Goal: Information Seeking & Learning: Learn about a topic

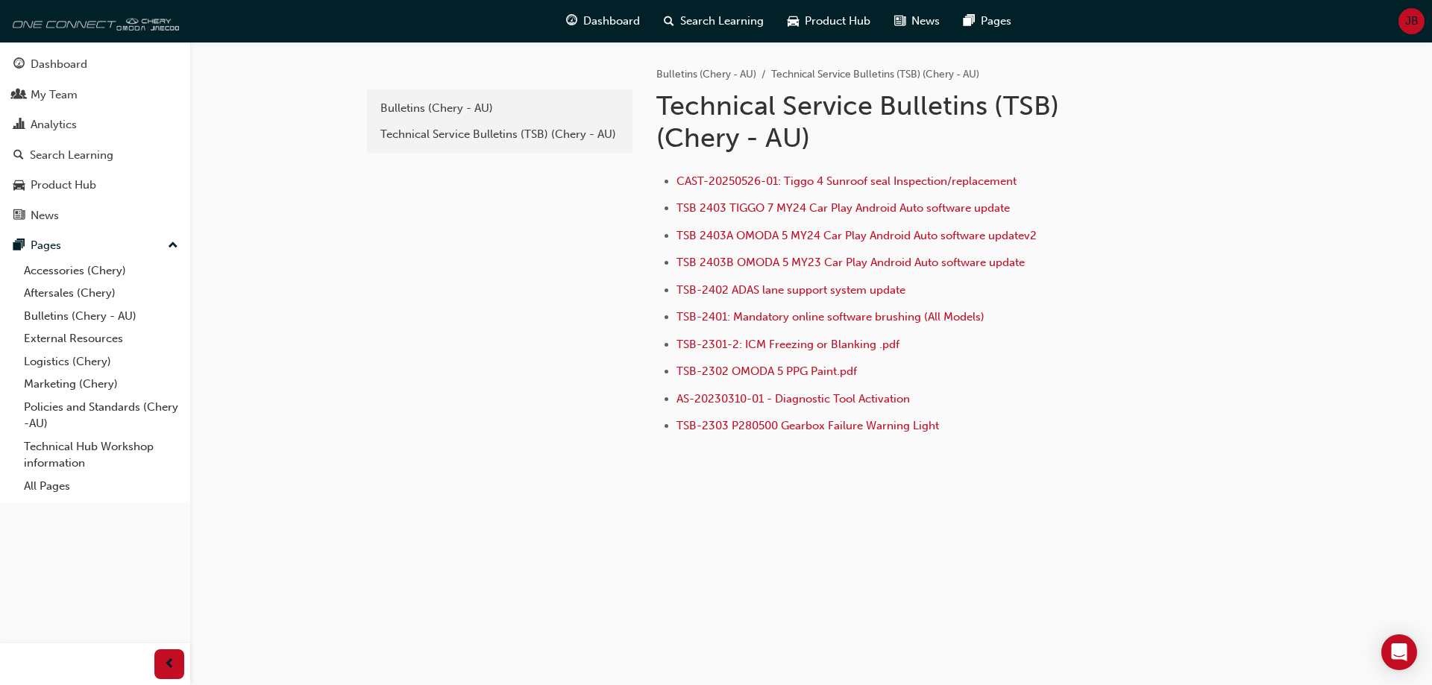
click at [141, 27] on img at bounding box center [92, 21] width 171 height 30
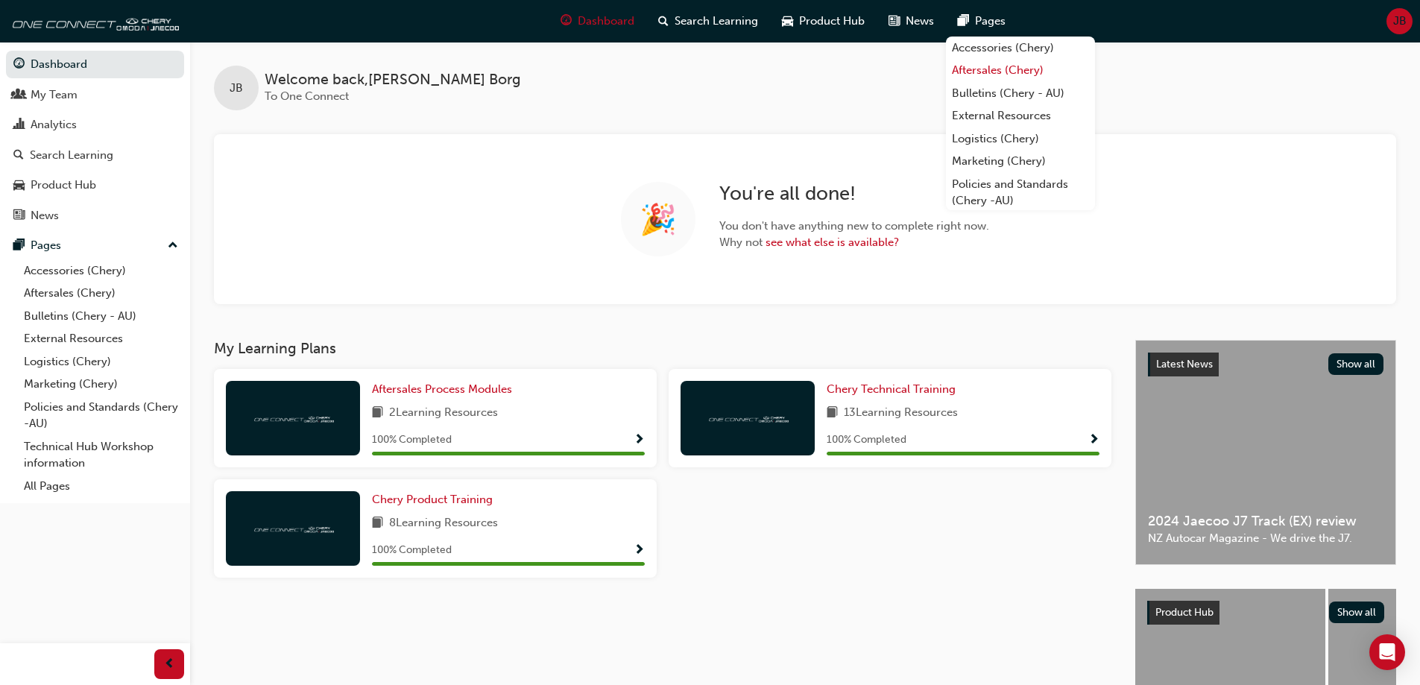
click at [975, 71] on link "Aftersales (Chery)" at bounding box center [1020, 70] width 149 height 23
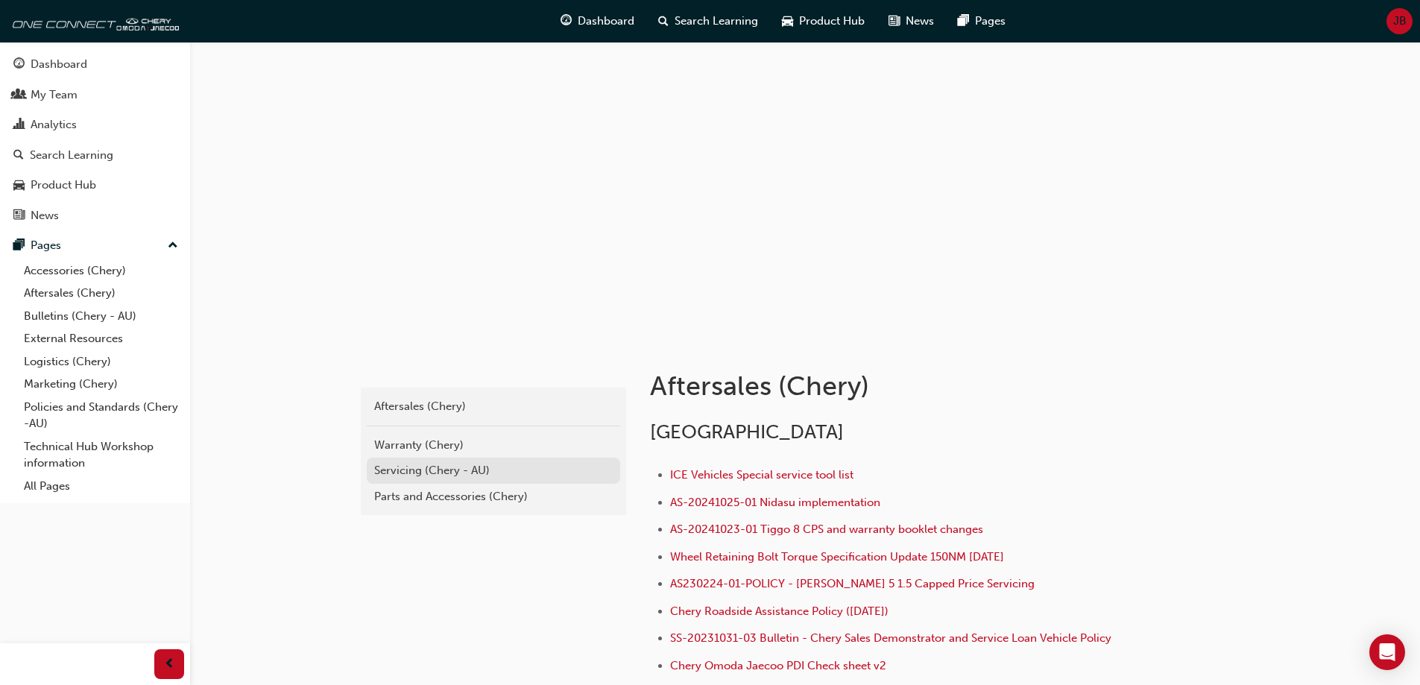
click at [402, 474] on div "Servicing (Chery - AU)" at bounding box center [493, 470] width 239 height 17
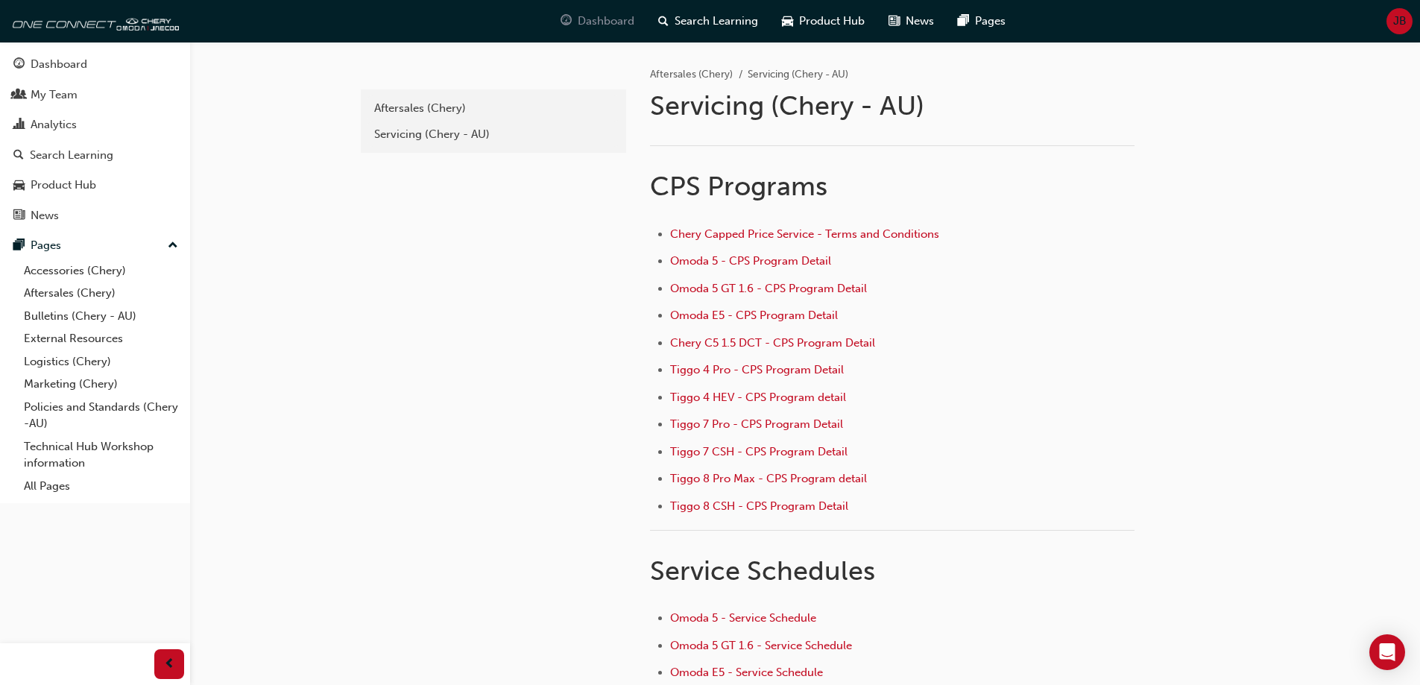
click at [581, 20] on span "Dashboard" at bounding box center [606, 21] width 57 height 17
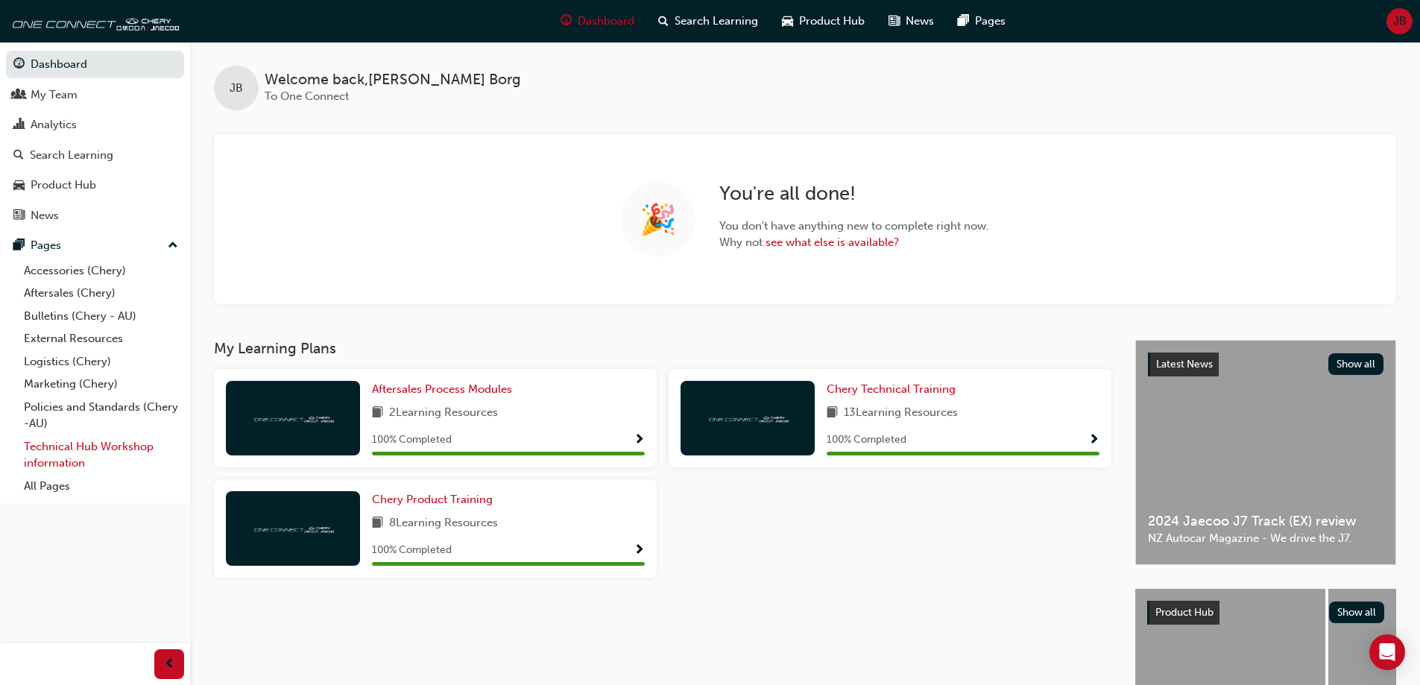
click at [63, 450] on link "Technical Hub Workshop information" at bounding box center [101, 455] width 166 height 40
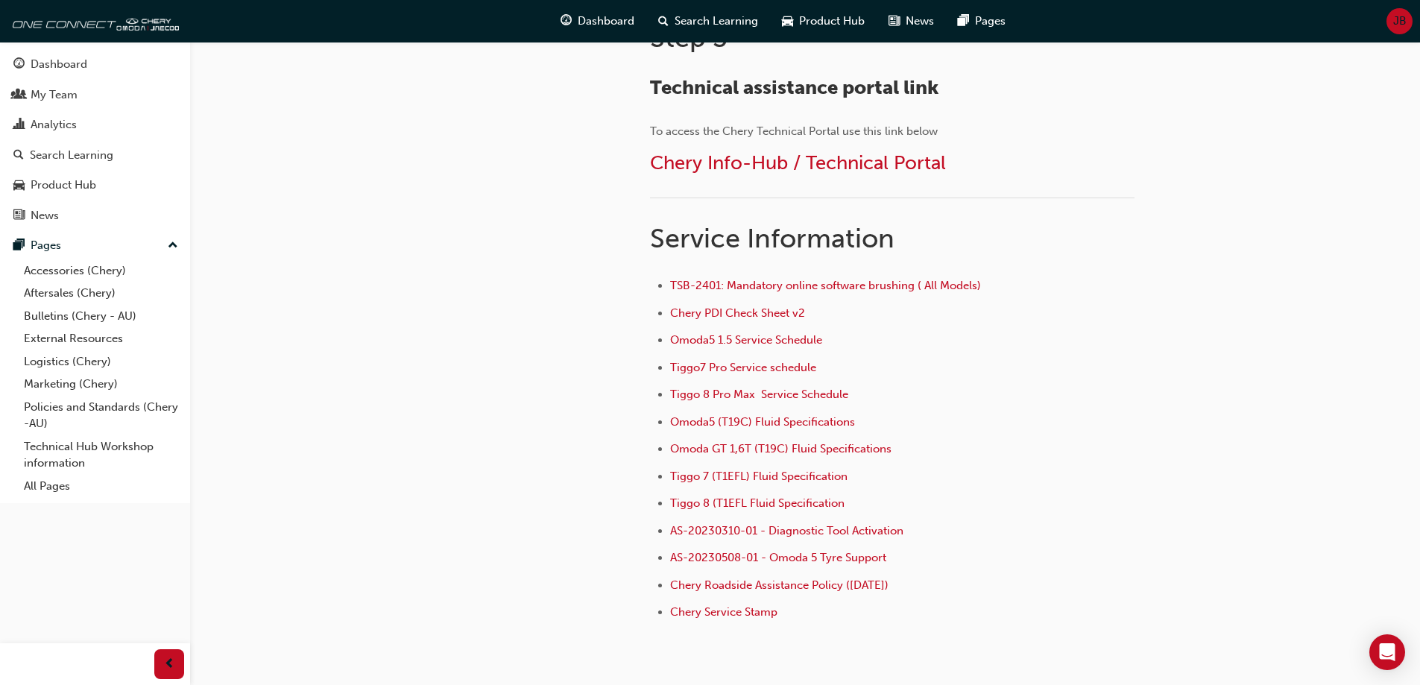
scroll to position [969, 0]
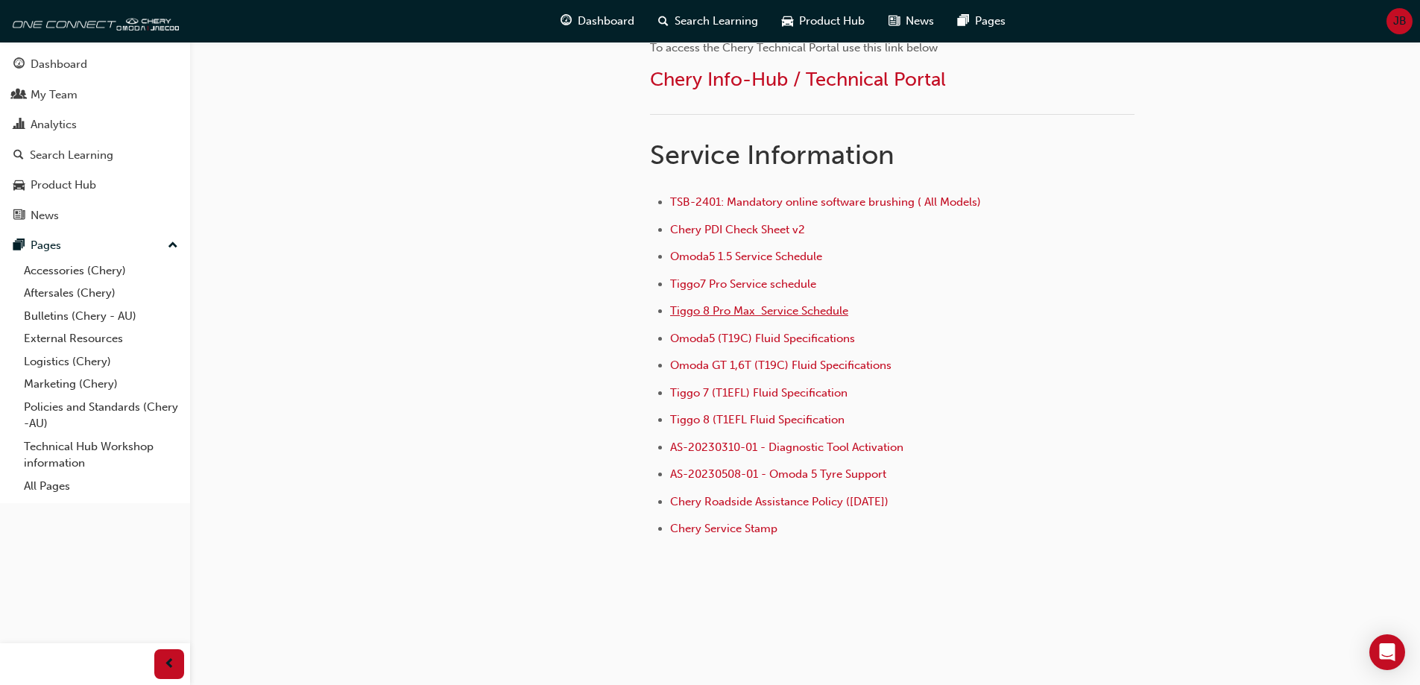
click at [690, 316] on span "Tiggo 8 Pro Max Service Schedule" at bounding box center [759, 310] width 178 height 13
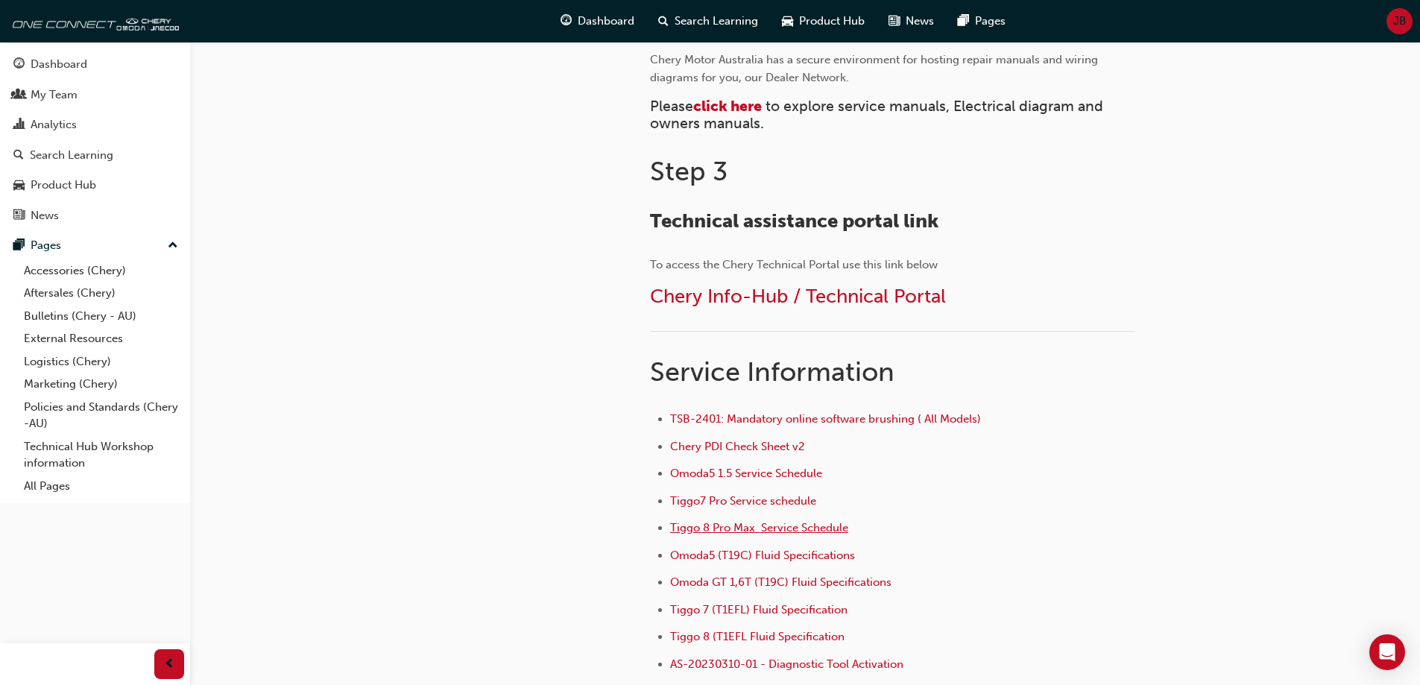
scroll to position [745, 0]
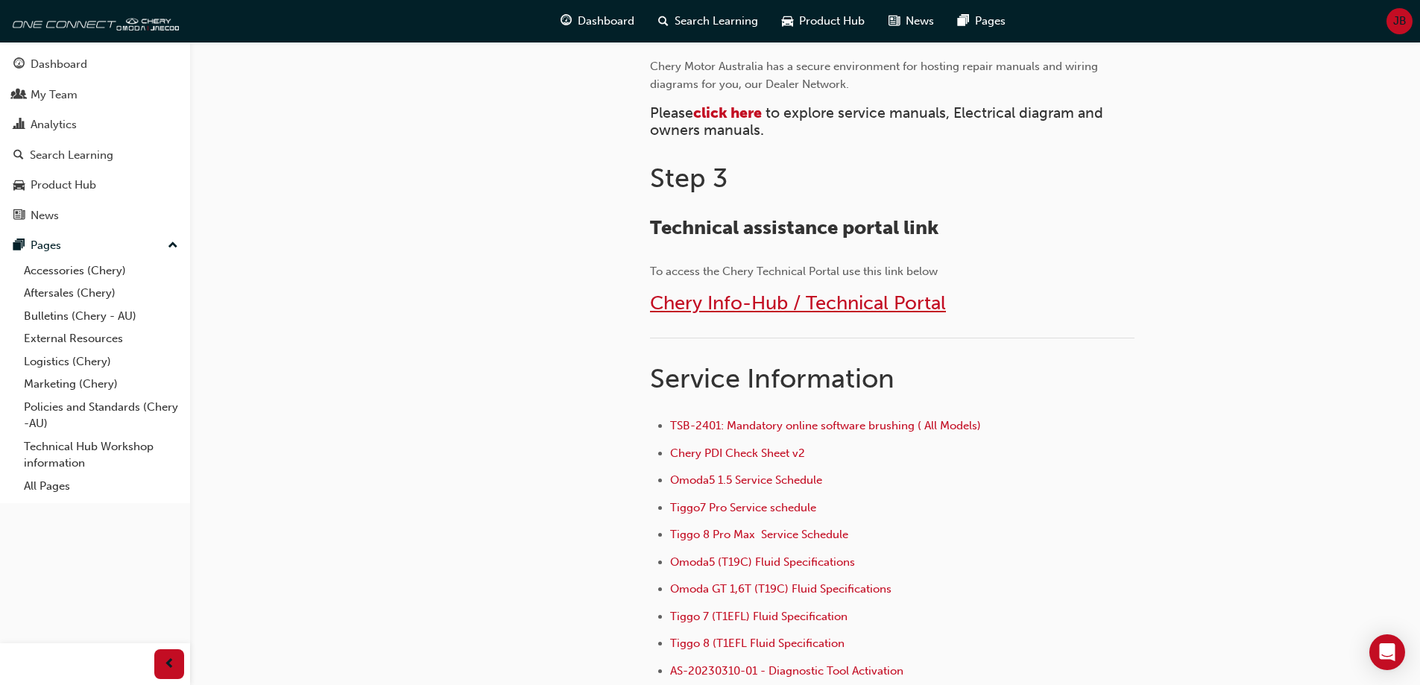
click at [708, 310] on span "Chery Info-Hub / Technical Portal" at bounding box center [798, 303] width 296 height 23
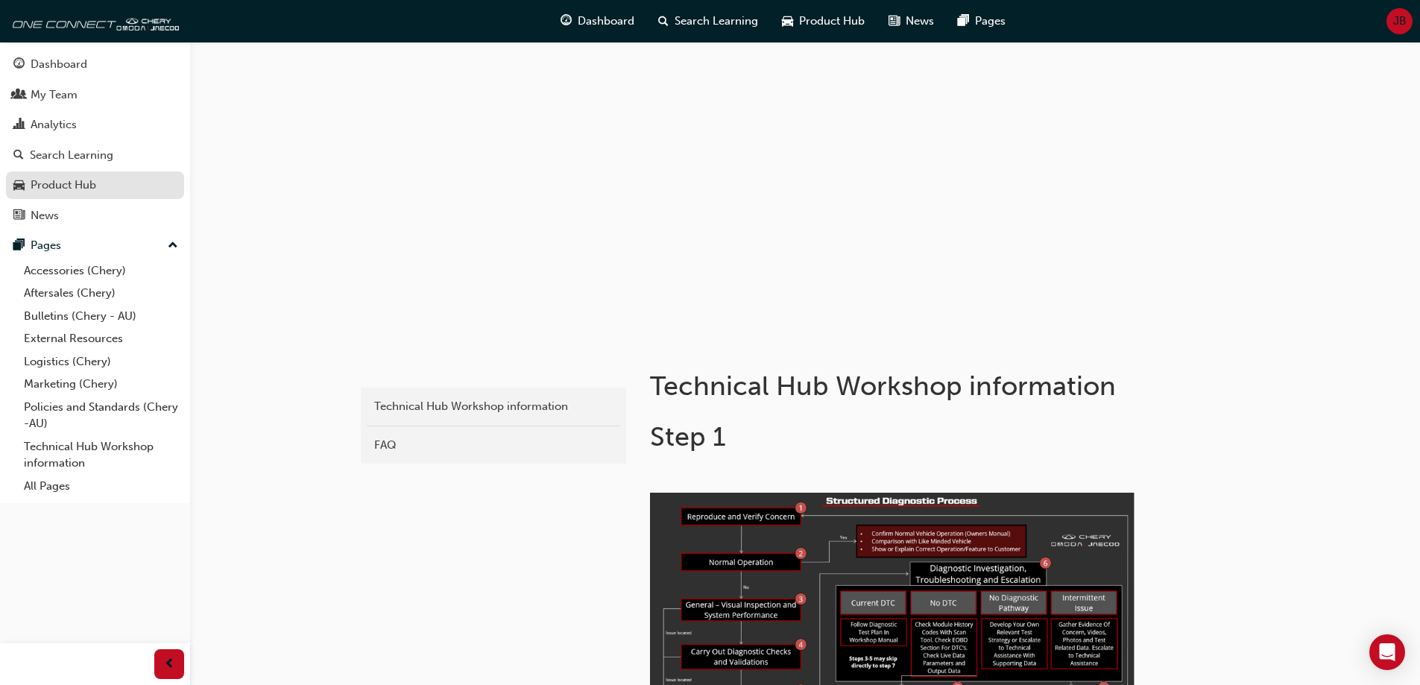
click at [55, 181] on div "Product Hub" at bounding box center [64, 185] width 66 height 17
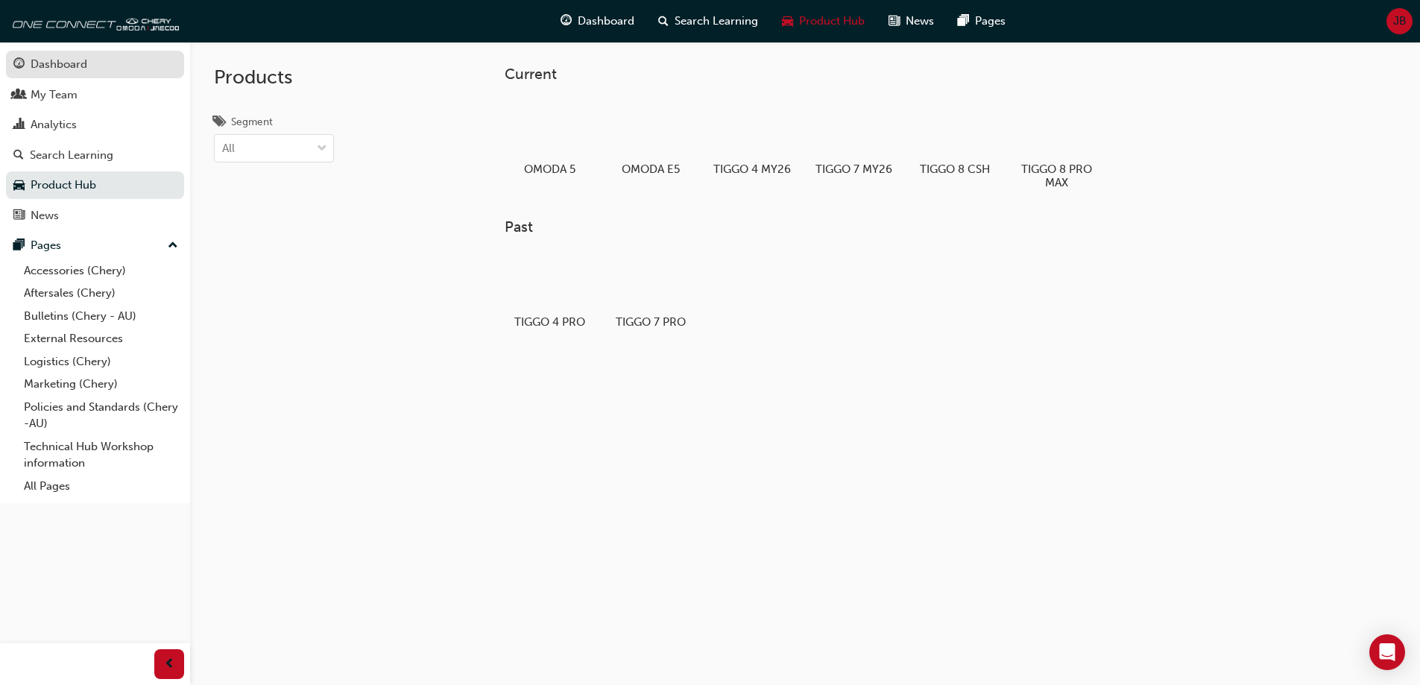
click at [54, 63] on div "Dashboard" at bounding box center [59, 64] width 57 height 17
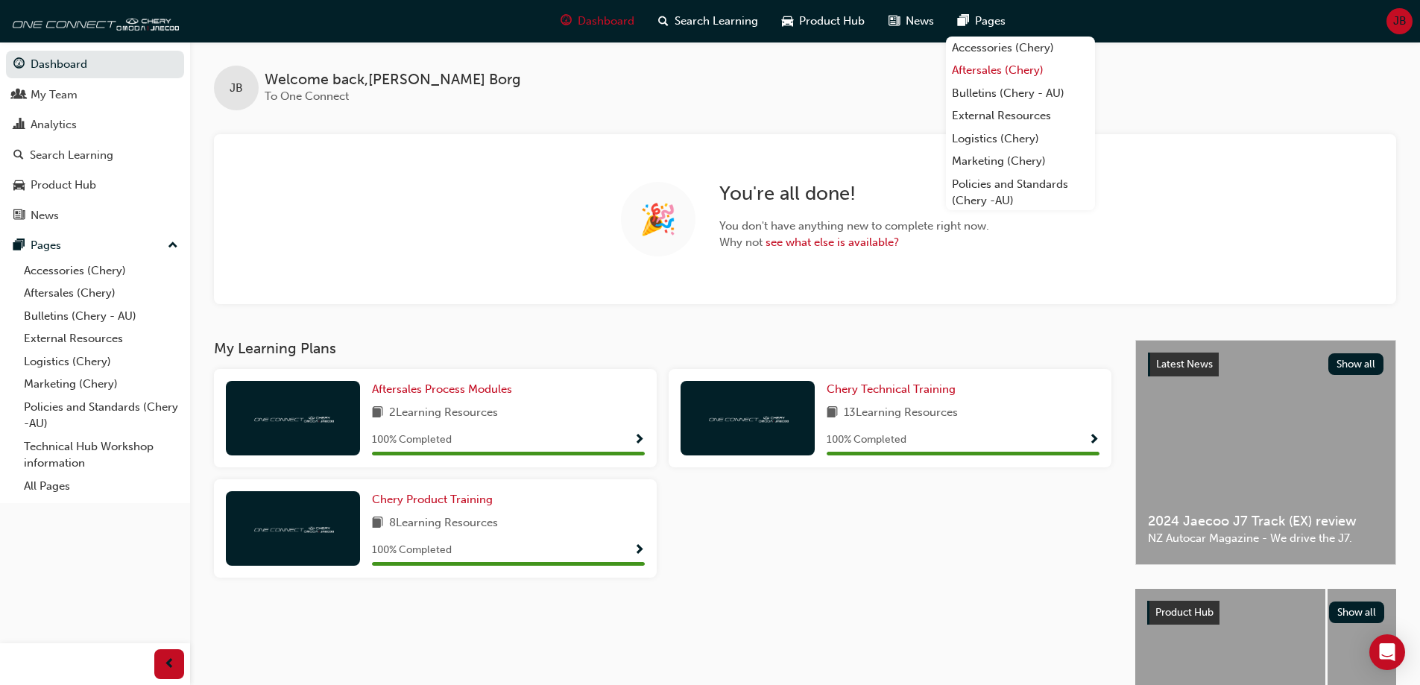
click at [983, 73] on link "Aftersales (Chery)" at bounding box center [1020, 70] width 149 height 23
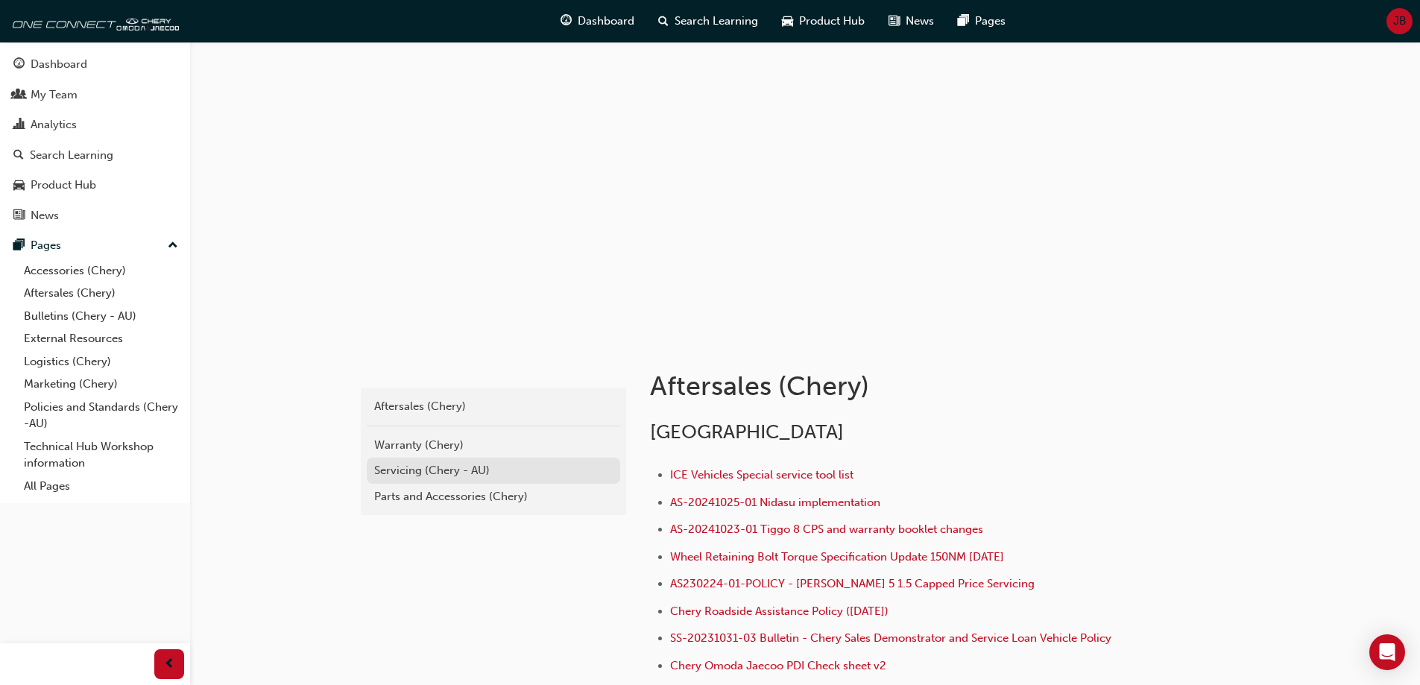
click at [401, 470] on div "Servicing (Chery - AU)" at bounding box center [493, 470] width 239 height 17
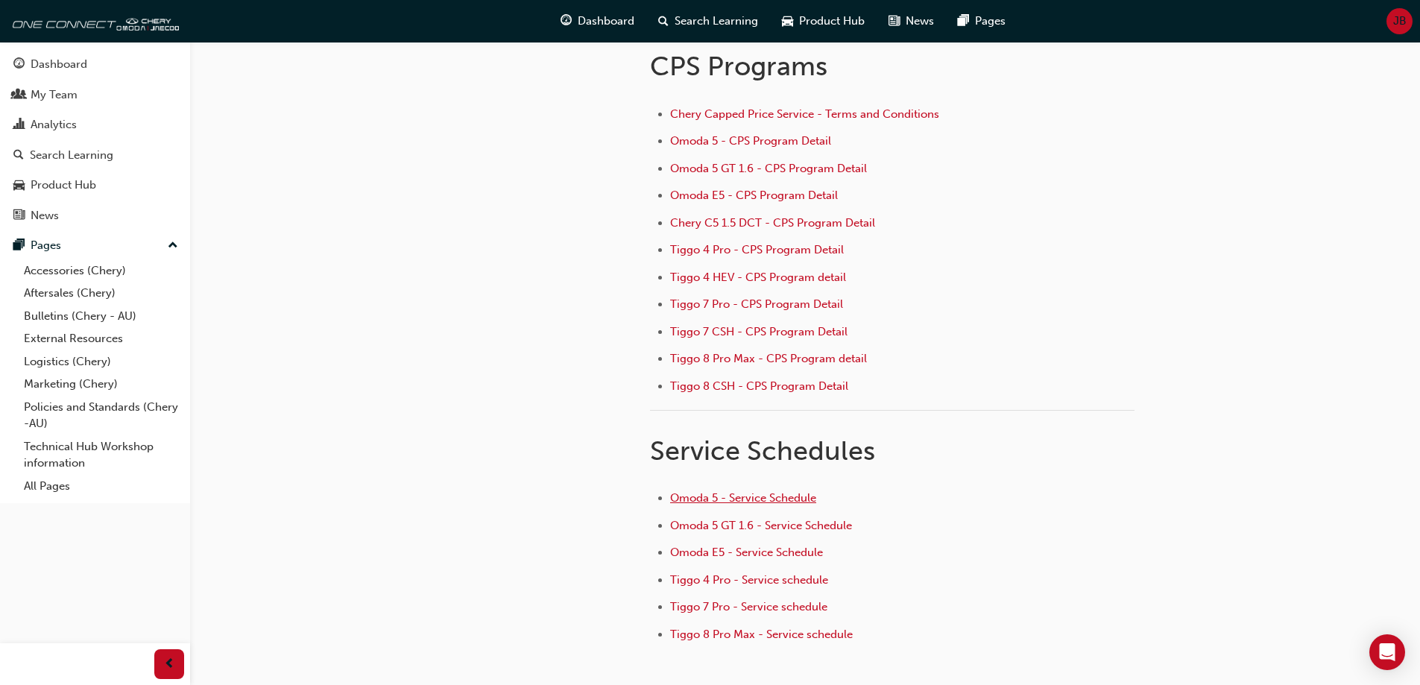
scroll to position [2, 0]
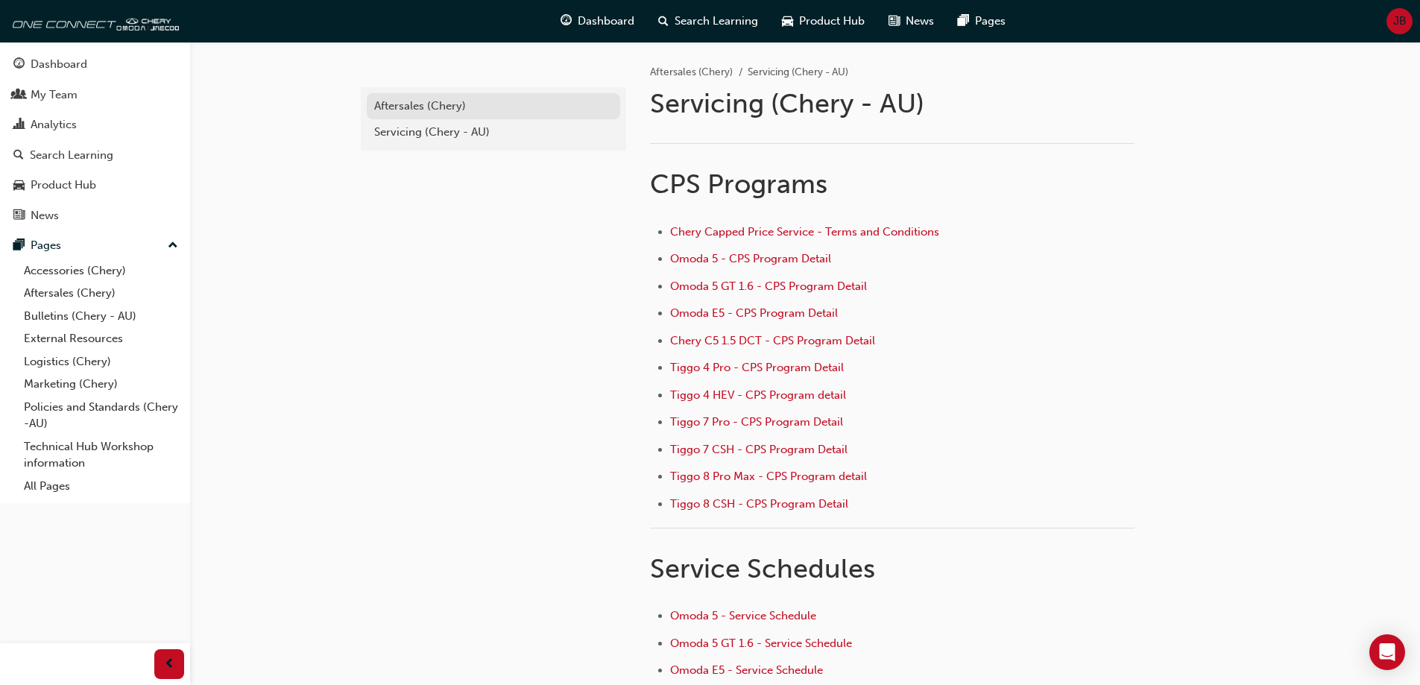
click at [424, 110] on div "Aftersales (Chery)" at bounding box center [493, 106] width 239 height 17
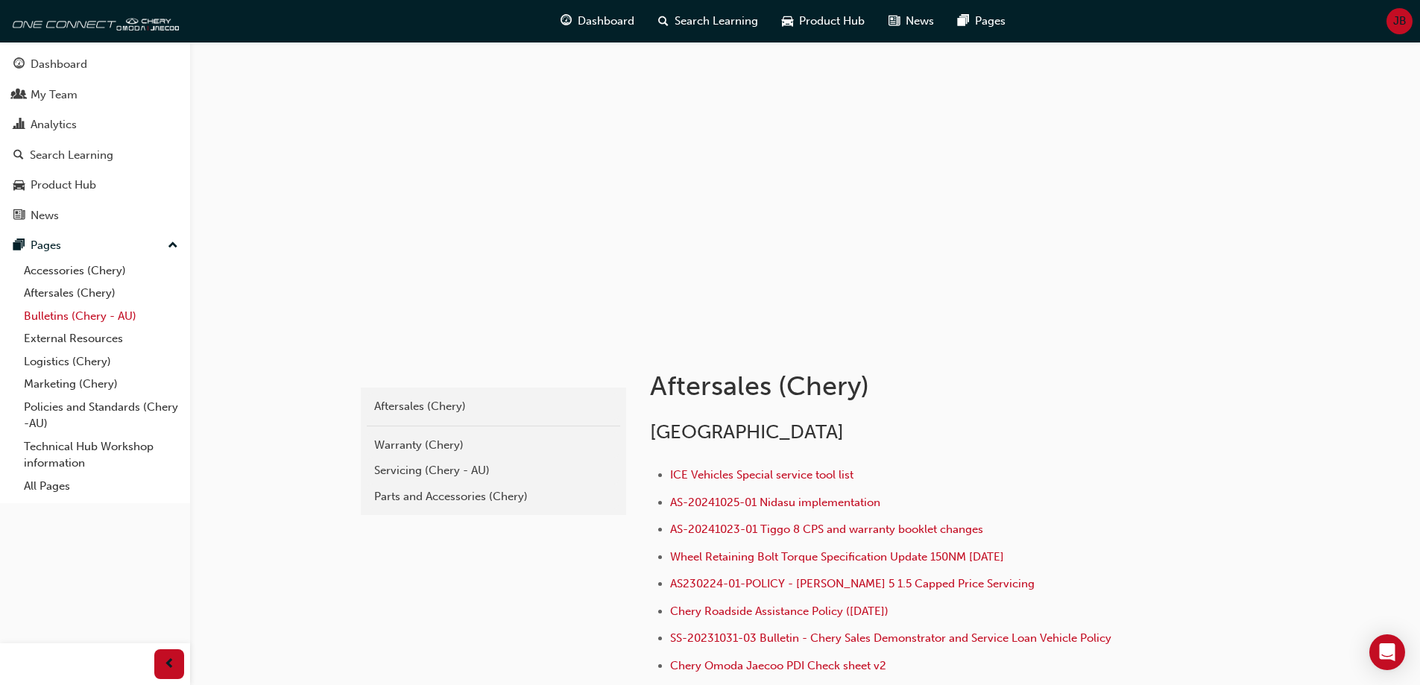
click at [76, 324] on link "Bulletins (Chery - AU)" at bounding box center [101, 316] width 166 height 23
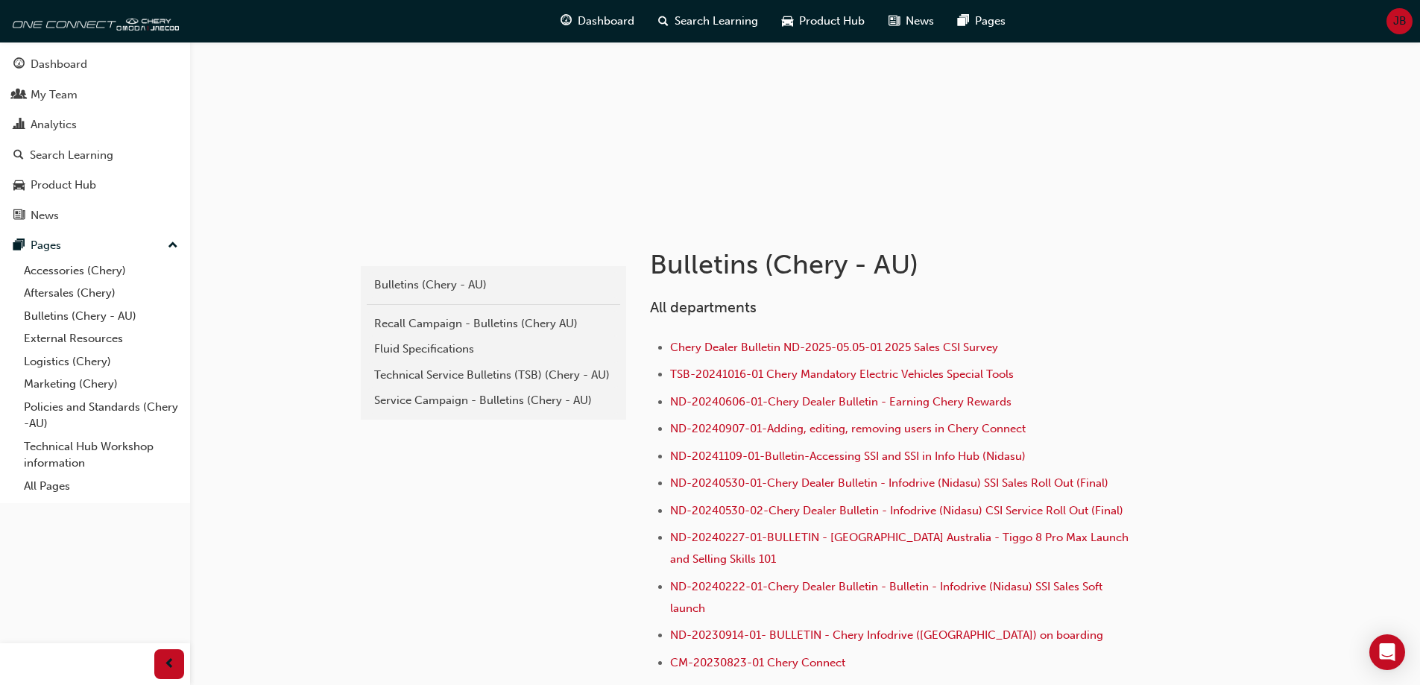
scroll to position [224, 0]
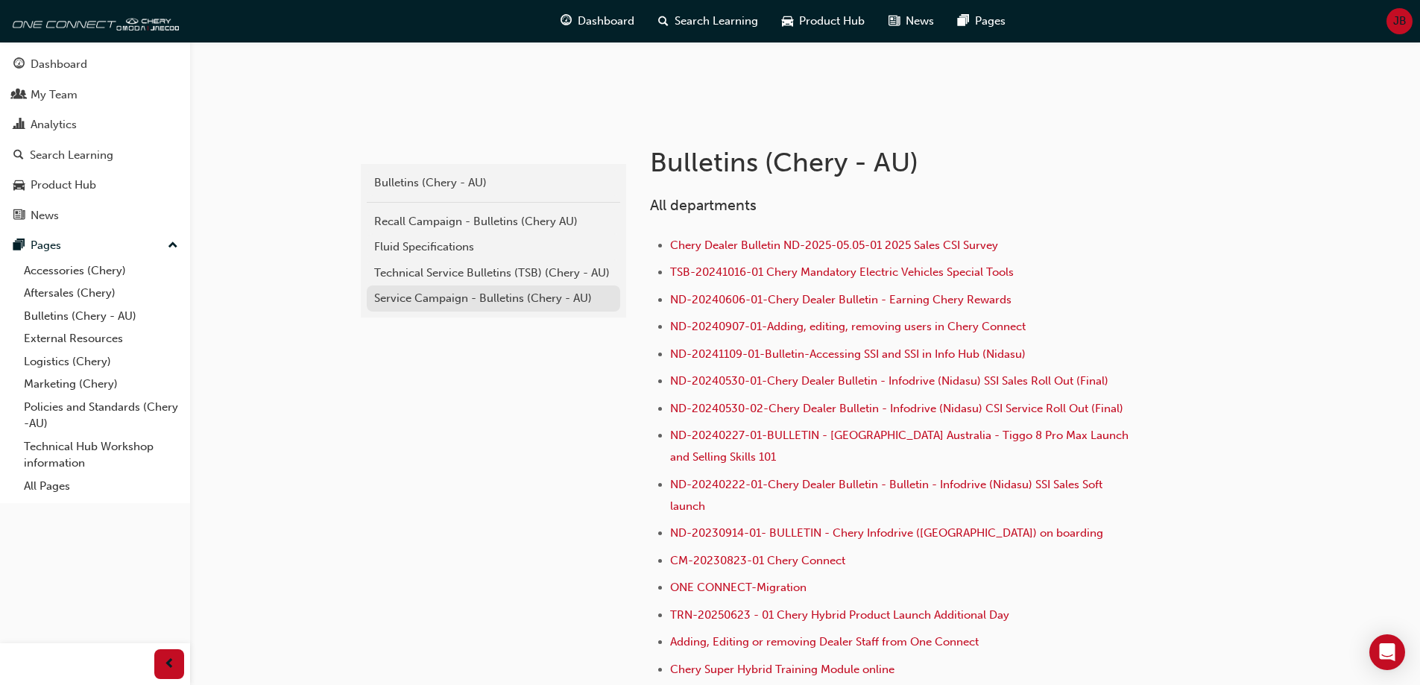
click at [418, 301] on div "Service Campaign - Bulletins (Chery - AU)" at bounding box center [493, 298] width 239 height 17
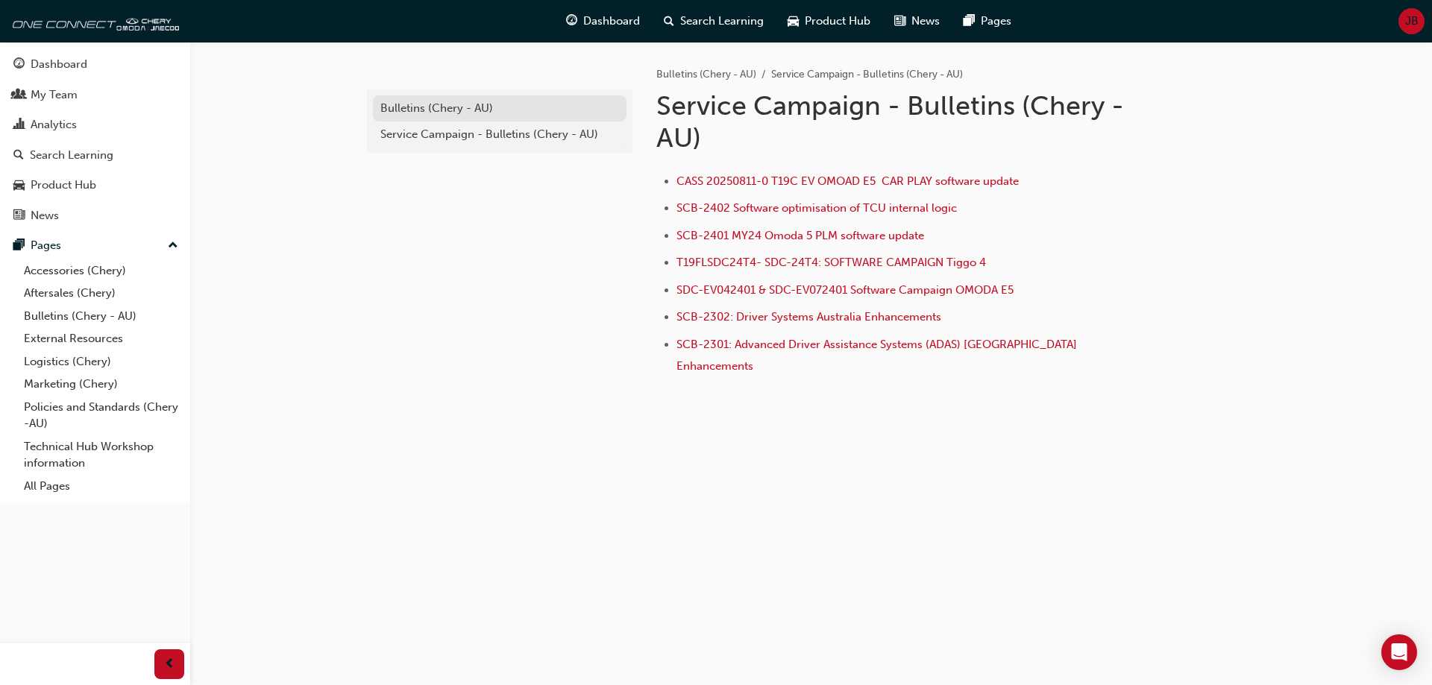
click at [415, 108] on div "Bulletins (Chery - AU)" at bounding box center [499, 108] width 239 height 17
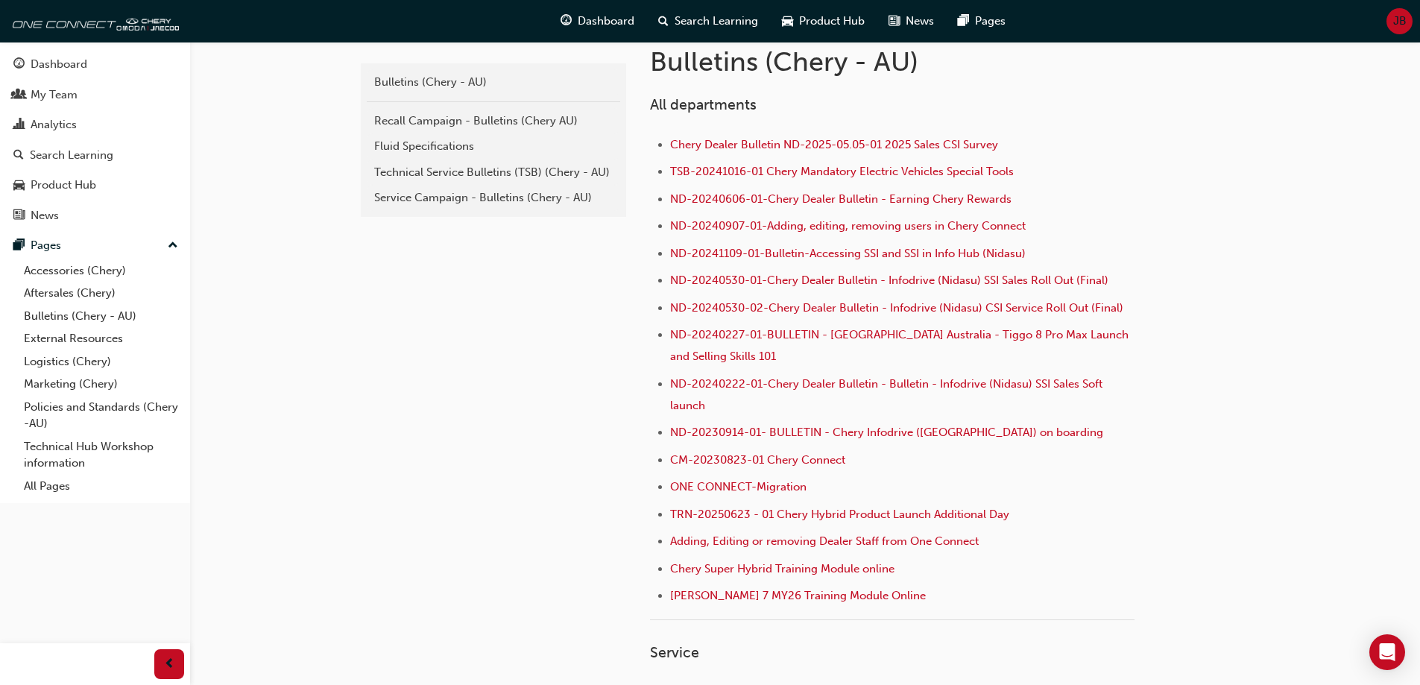
scroll to position [298, 0]
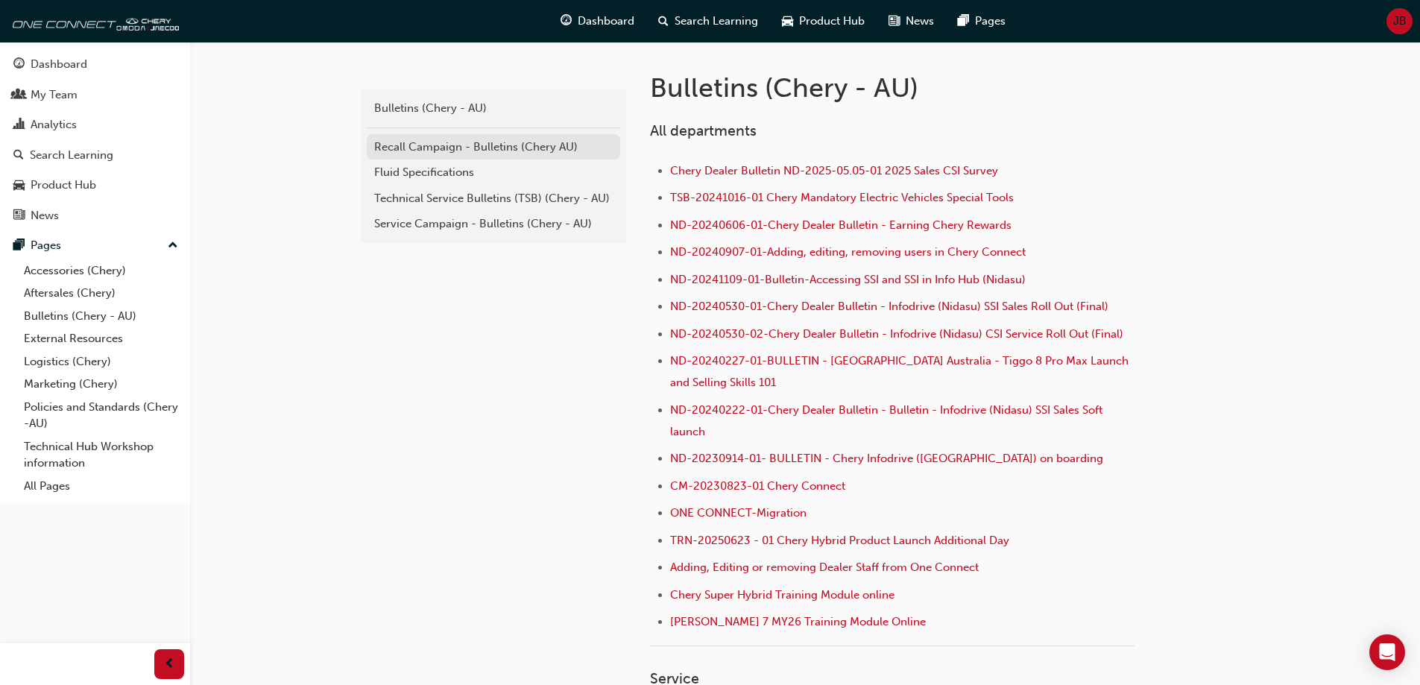
click at [430, 148] on div "Recall Campaign - Bulletins (Chery AU)" at bounding box center [493, 147] width 239 height 17
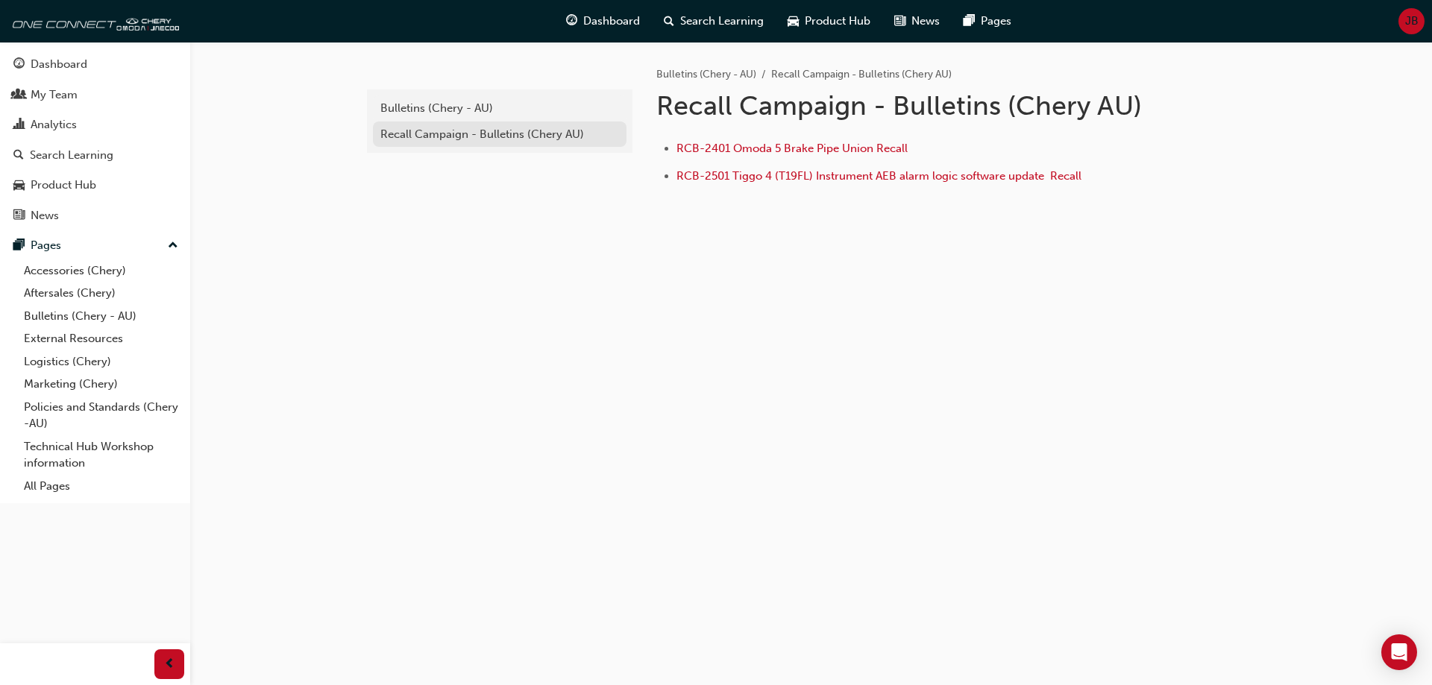
click at [408, 133] on div "Recall Campaign - Bulletins (Chery AU)" at bounding box center [499, 134] width 239 height 17
click at [421, 111] on div "Bulletins (Chery - AU)" at bounding box center [499, 108] width 239 height 17
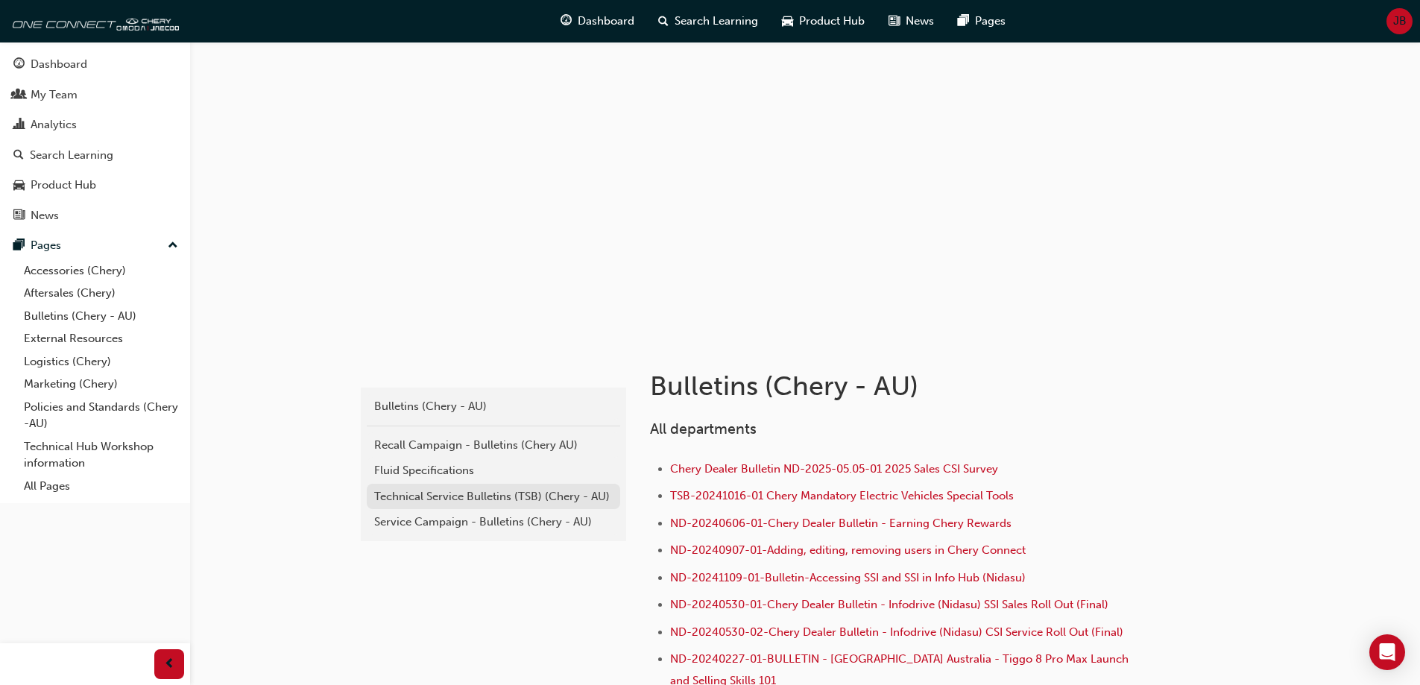
click at [470, 501] on div "Technical Service Bulletins (TSB) (Chery - AU)" at bounding box center [493, 496] width 239 height 17
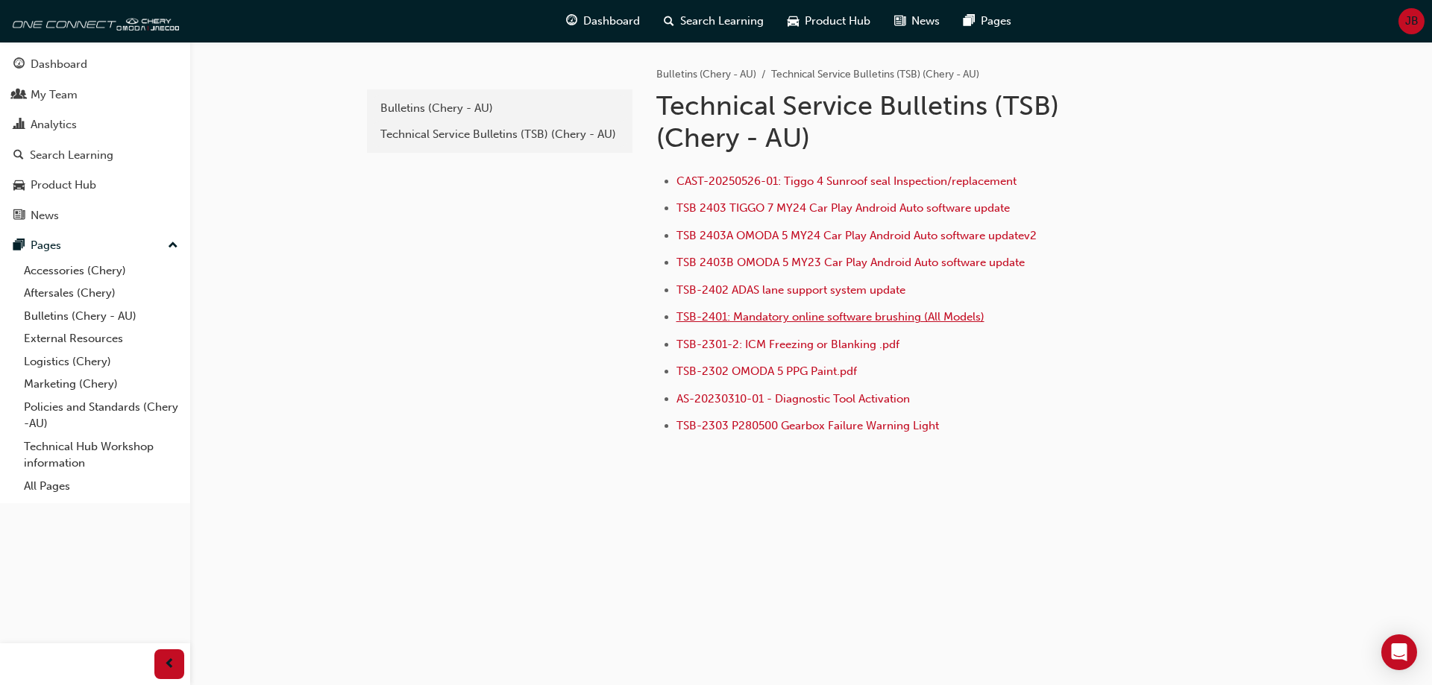
click at [699, 319] on span "TSB-2401: Mandatory online software brushing (All Models)" at bounding box center [830, 316] width 308 height 13
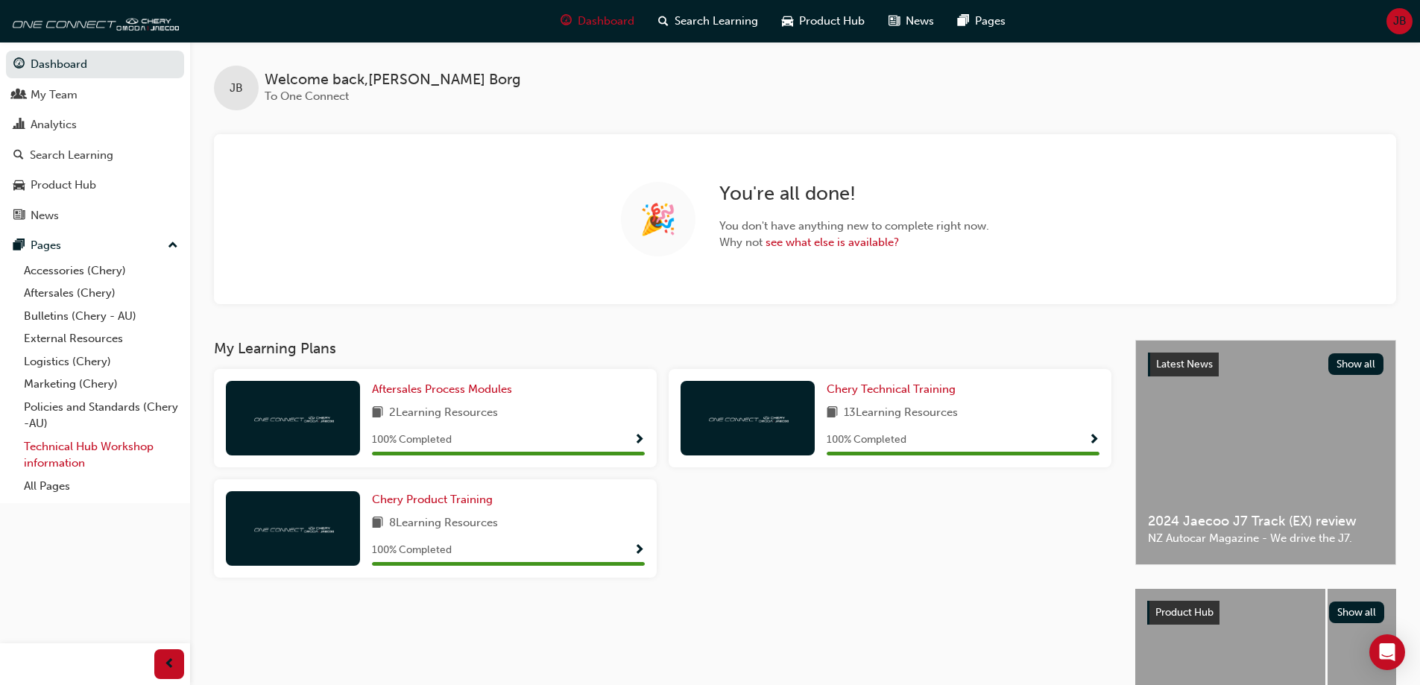
click at [65, 444] on link "Technical Hub Workshop information" at bounding box center [101, 455] width 166 height 40
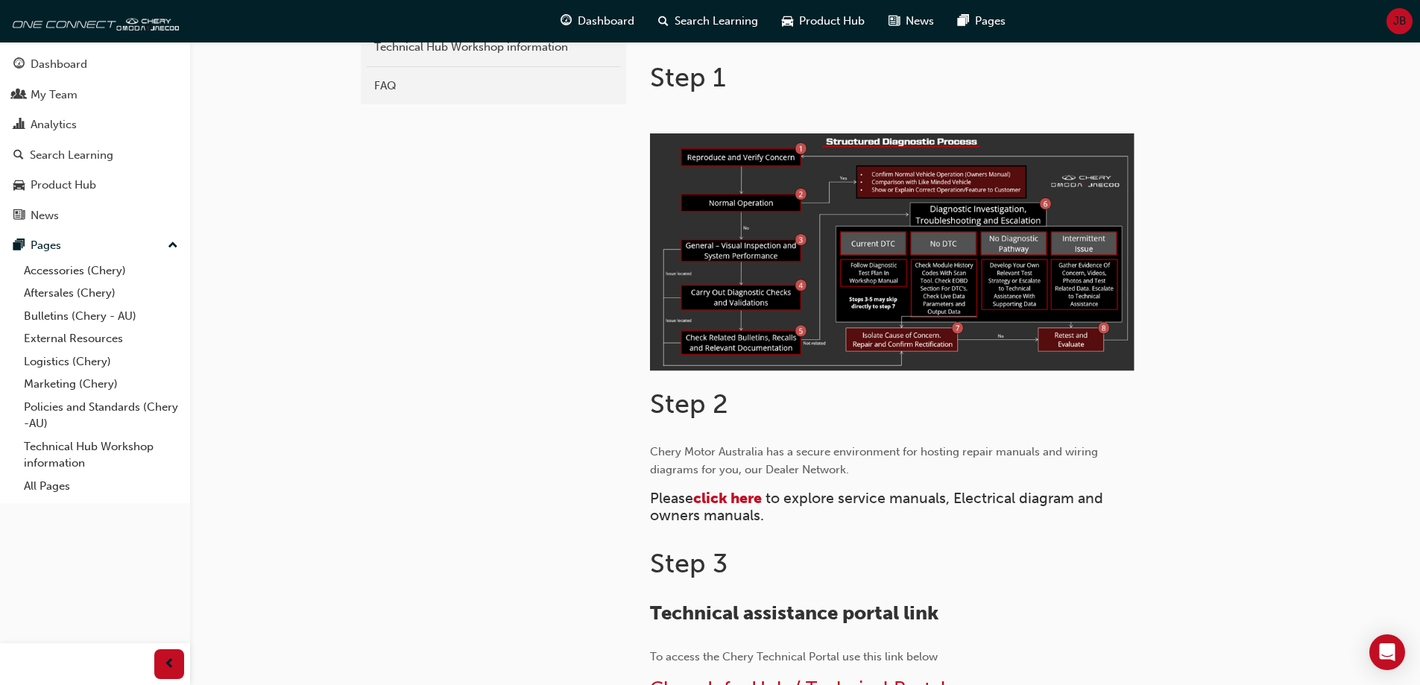
scroll to position [447, 0]
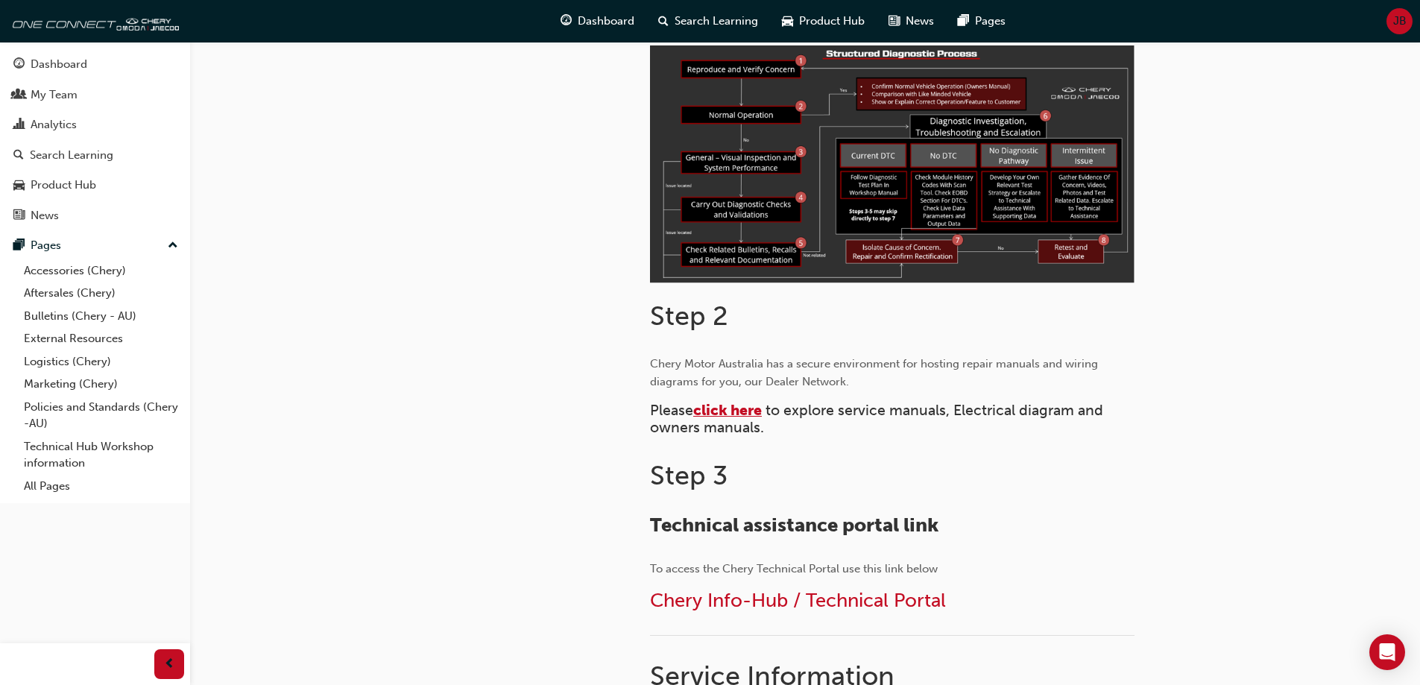
click at [737, 414] on span "click here" at bounding box center [727, 410] width 69 height 17
